Goal: Transaction & Acquisition: Purchase product/service

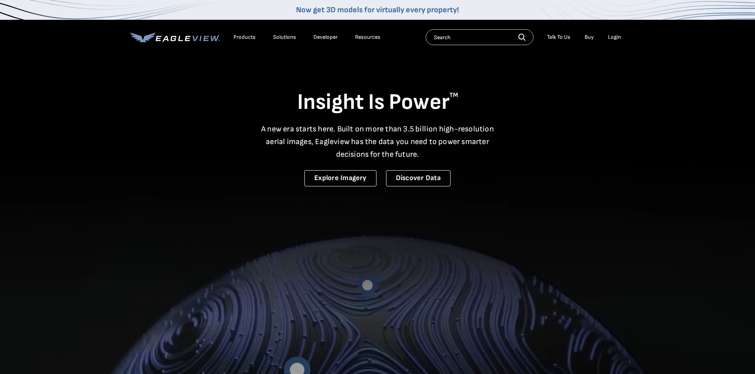
drag, startPoint x: 614, startPoint y: 36, endPoint x: 611, endPoint y: 44, distance: 8.5
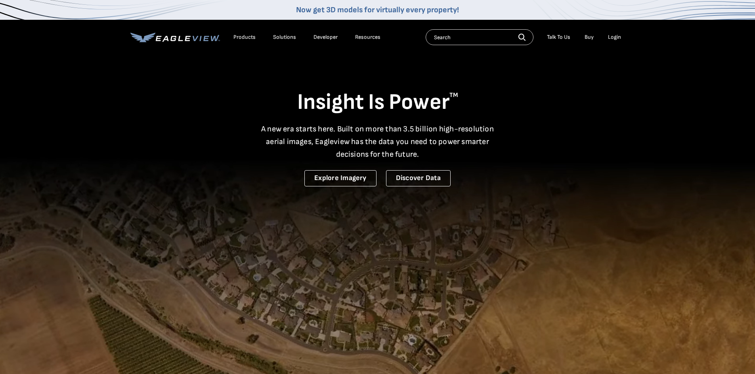
click at [614, 37] on div "Login" at bounding box center [614, 37] width 13 height 7
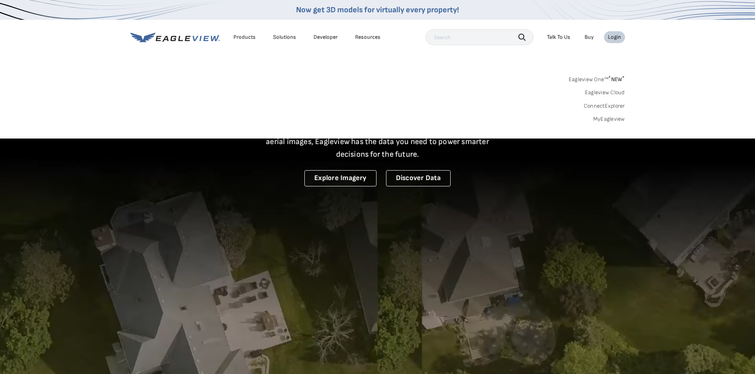
click at [607, 116] on link "MyEagleview" at bounding box center [609, 119] width 32 height 7
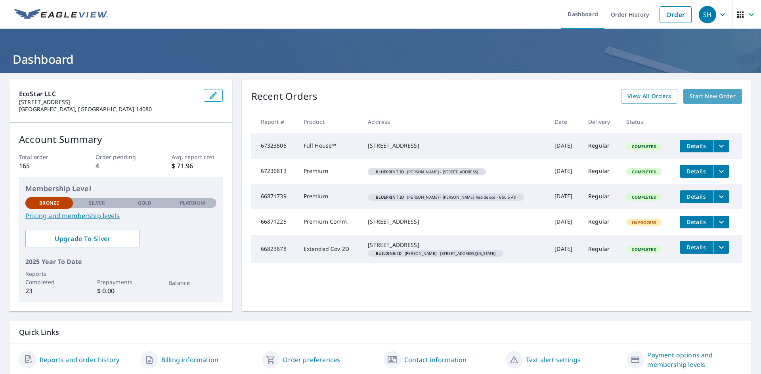
click at [718, 99] on span "Start New Order" at bounding box center [712, 97] width 46 height 10
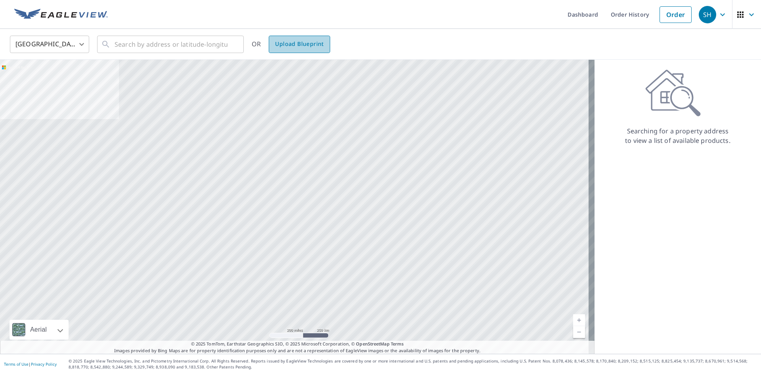
drag, startPoint x: 305, startPoint y: 42, endPoint x: 304, endPoint y: 56, distance: 14.4
click at [305, 42] on span "Upload Blueprint" at bounding box center [299, 44] width 48 height 10
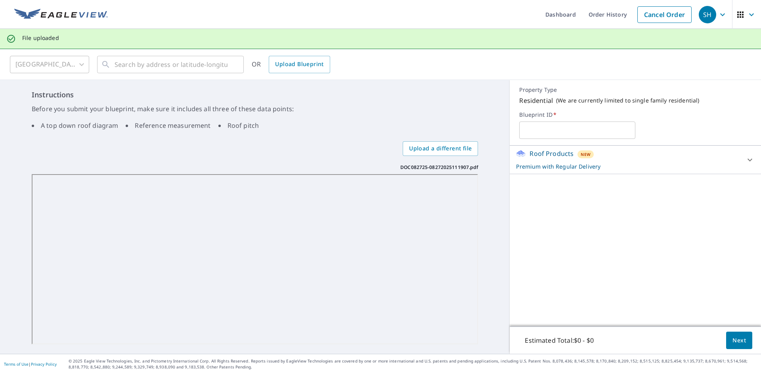
click at [604, 130] on input "text" at bounding box center [577, 130] width 116 height 22
click at [592, 132] on input "[PERSON_NAME] -" at bounding box center [577, 130] width 116 height 22
type input "[PERSON_NAME] Residence - 1995 [PERSON_NAME]"
click at [680, 124] on div "[PERSON_NAME] Residence - 1995 [PERSON_NAME] ​" at bounding box center [635, 130] width 232 height 17
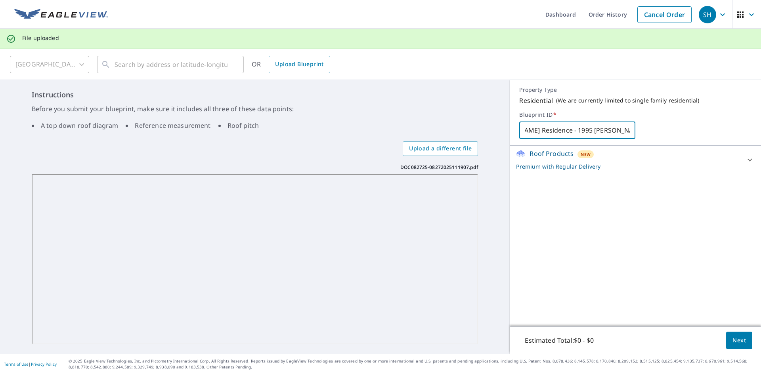
scroll to position [0, 0]
click at [692, 166] on p "Premium with Regular Delivery" at bounding box center [628, 166] width 224 height 8
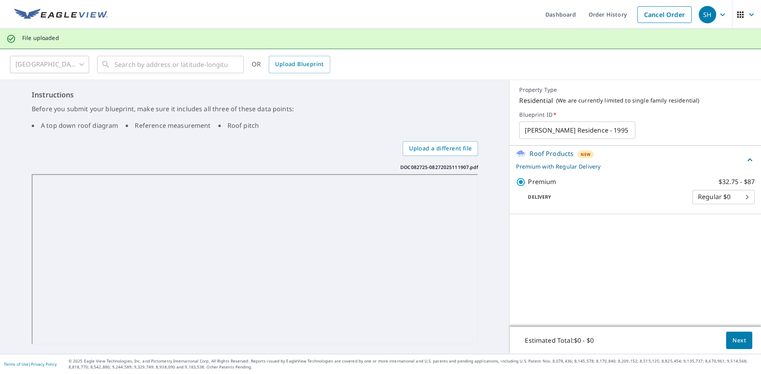
click at [692, 163] on p "Premium with Regular Delivery" at bounding box center [630, 166] width 229 height 8
click at [620, 134] on input "[PERSON_NAME] Residence - 1995 [PERSON_NAME]" at bounding box center [577, 130] width 116 height 22
click at [636, 114] on label "Blueprint ID   *" at bounding box center [635, 114] width 232 height 7
click at [733, 349] on button "Next" at bounding box center [739, 341] width 26 height 18
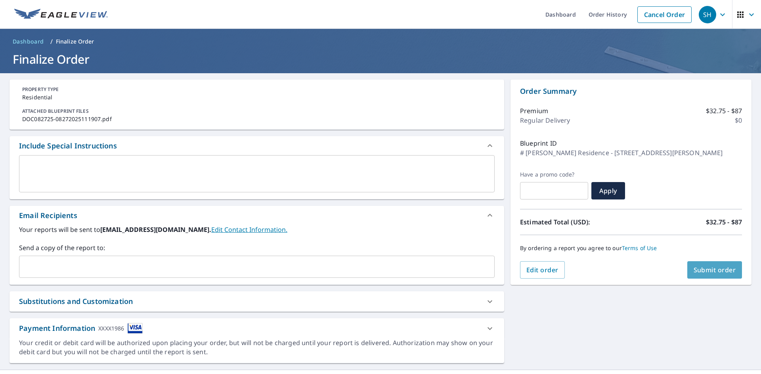
click at [696, 270] on span "Submit order" at bounding box center [714, 270] width 42 height 9
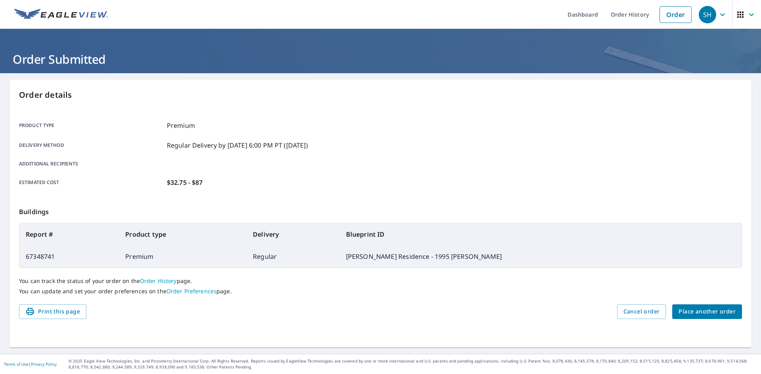
click at [711, 18] on span "SH" at bounding box center [714, 14] width 30 height 19
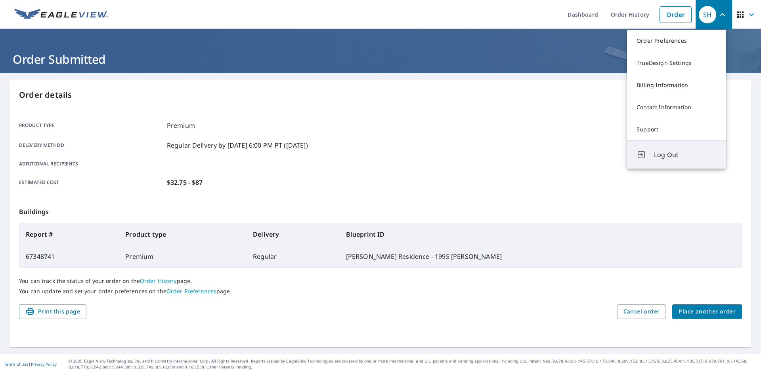
click at [674, 155] on span "Log Out" at bounding box center [685, 155] width 63 height 10
